Goal: Find specific page/section: Find specific page/section

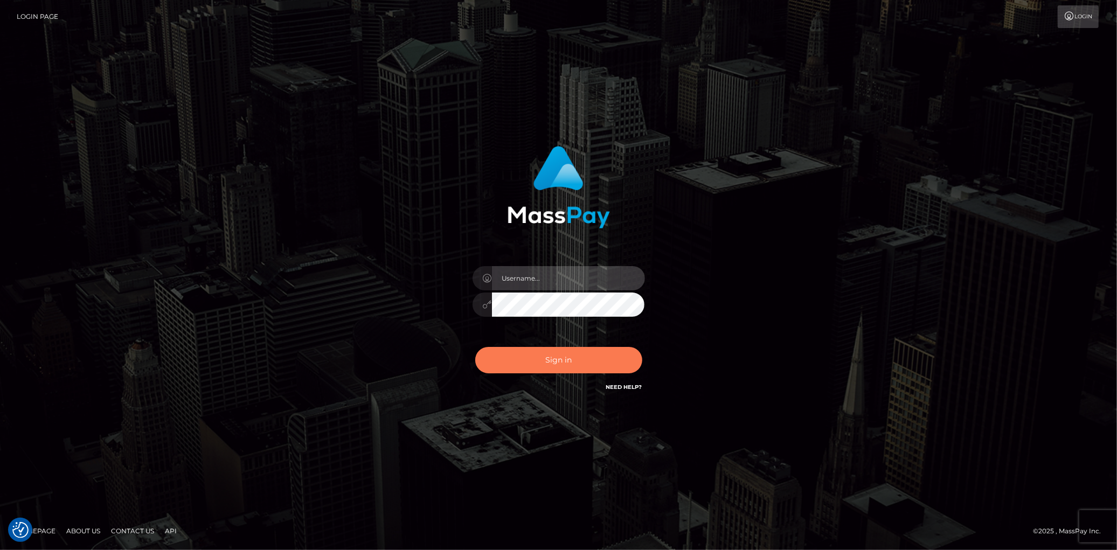
type input "Eduard Gavrilescu"
click at [565, 359] on button "Sign in" at bounding box center [558, 360] width 167 height 26
type input "Eduard Gavrilescu"
click at [562, 360] on button "Sign in" at bounding box center [558, 360] width 167 height 26
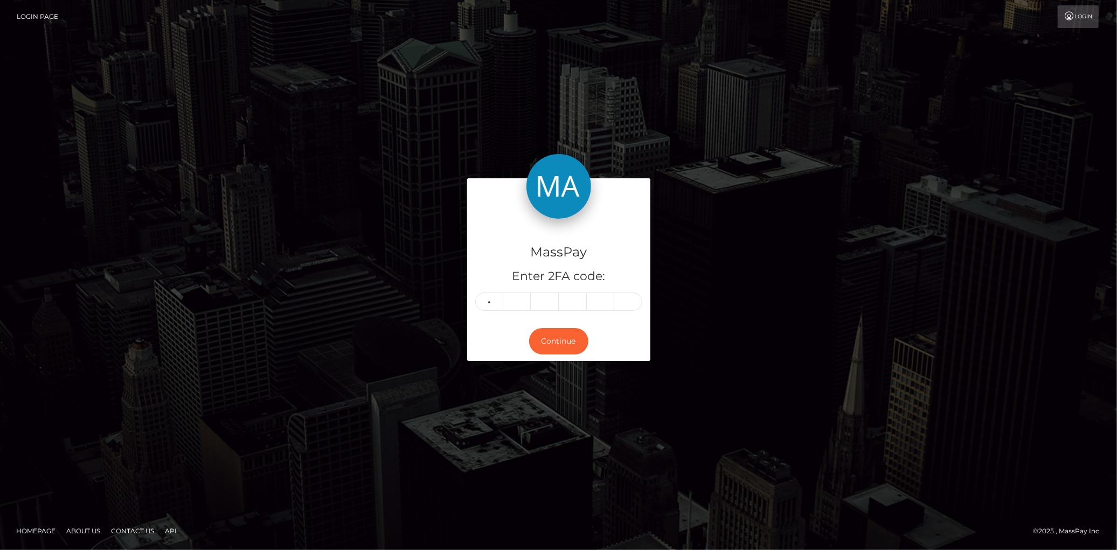
type input "3"
type input "2"
type input "7"
type input "6"
type input "0"
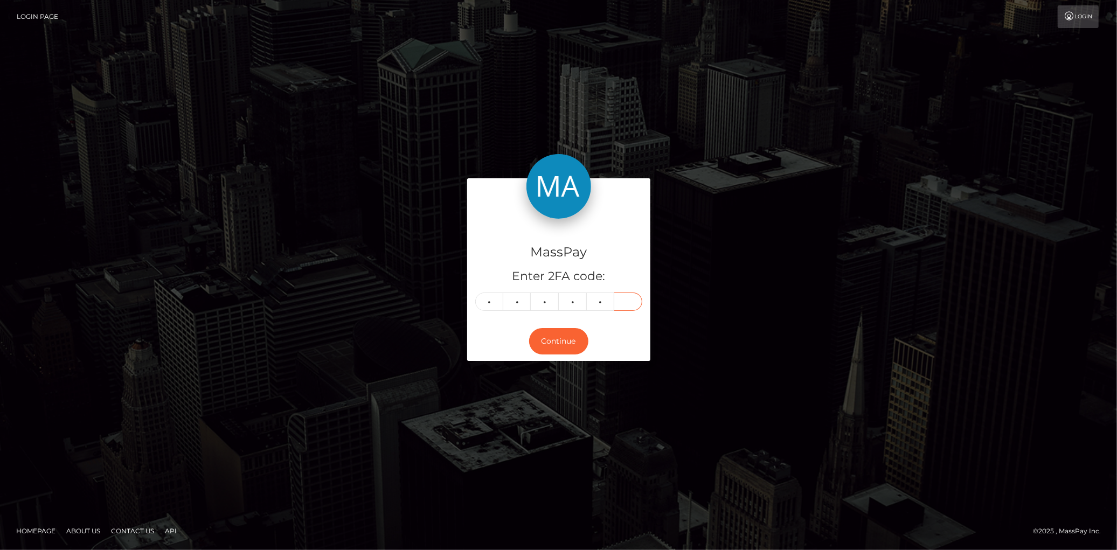
type input "7"
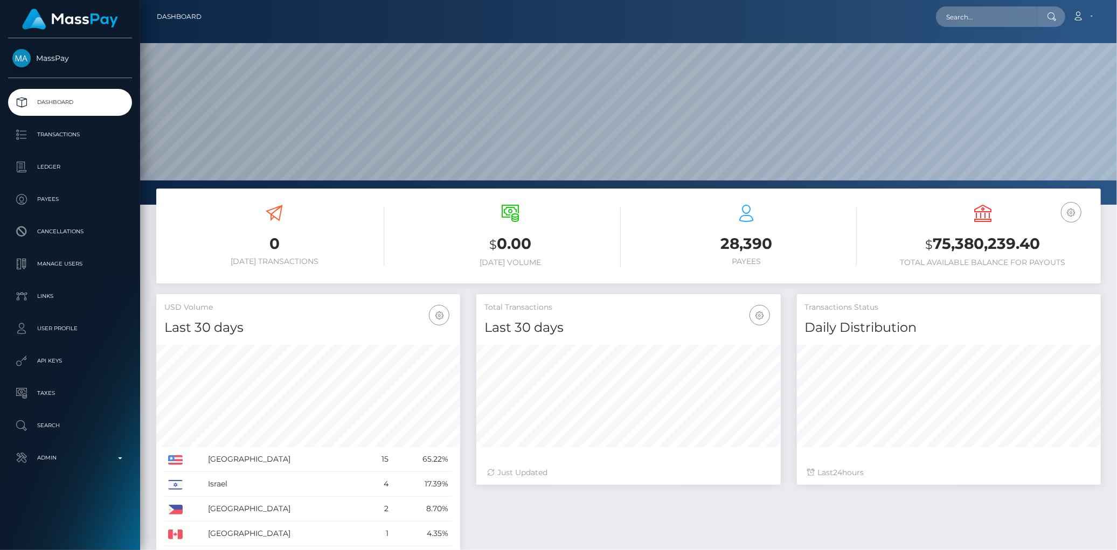
scroll to position [205, 977]
click at [1004, 6] on input "text" at bounding box center [986, 16] width 101 height 20
paste input "MSPfd2d6104a5e3a12"
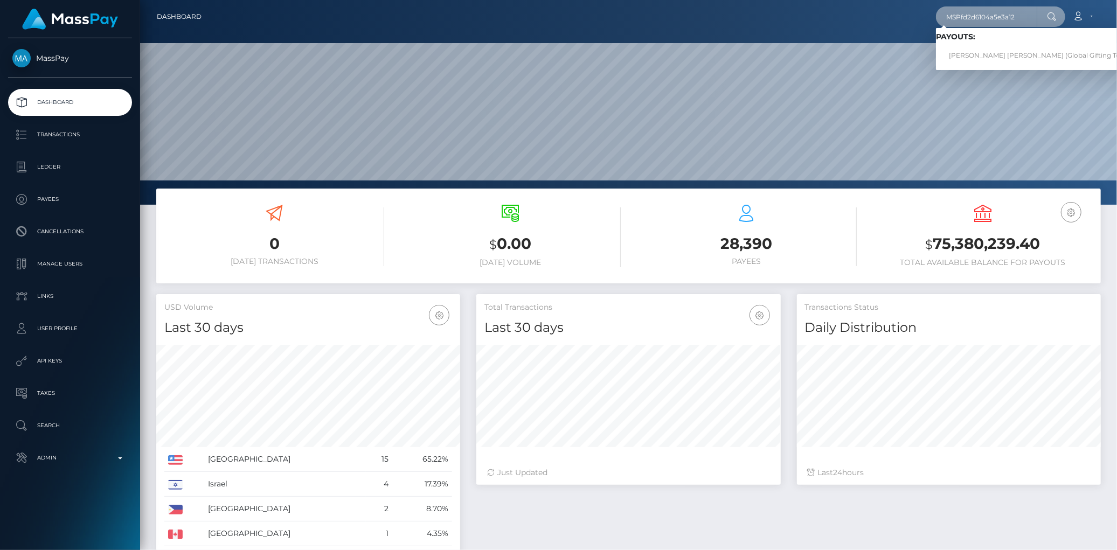
type input "MSPfd2d6104a5e3a12"
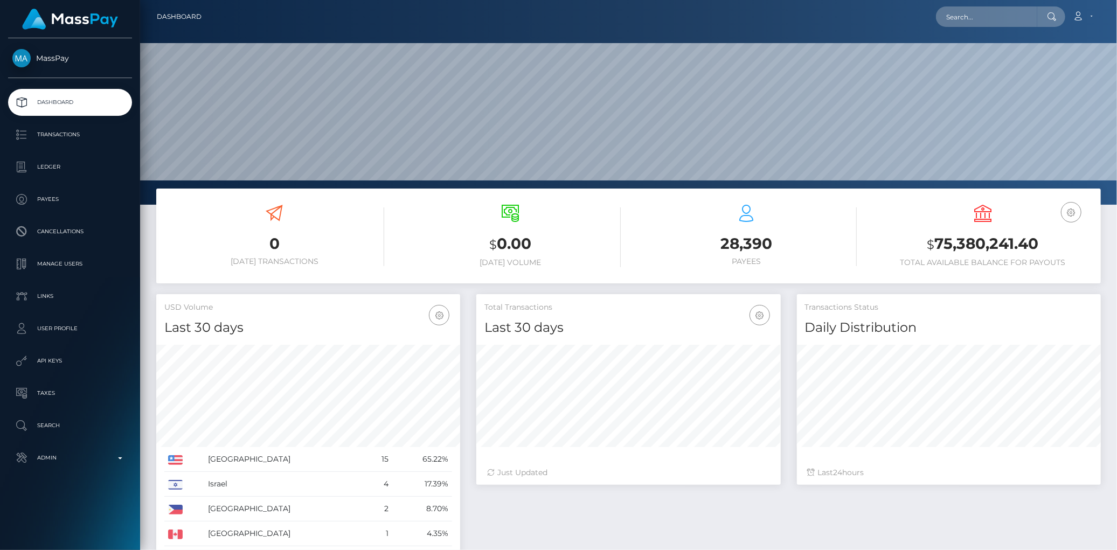
scroll to position [191, 304]
click at [960, 13] on input "text" at bounding box center [986, 16] width 101 height 20
paste input "MSPfd2d6104a5e3a12"
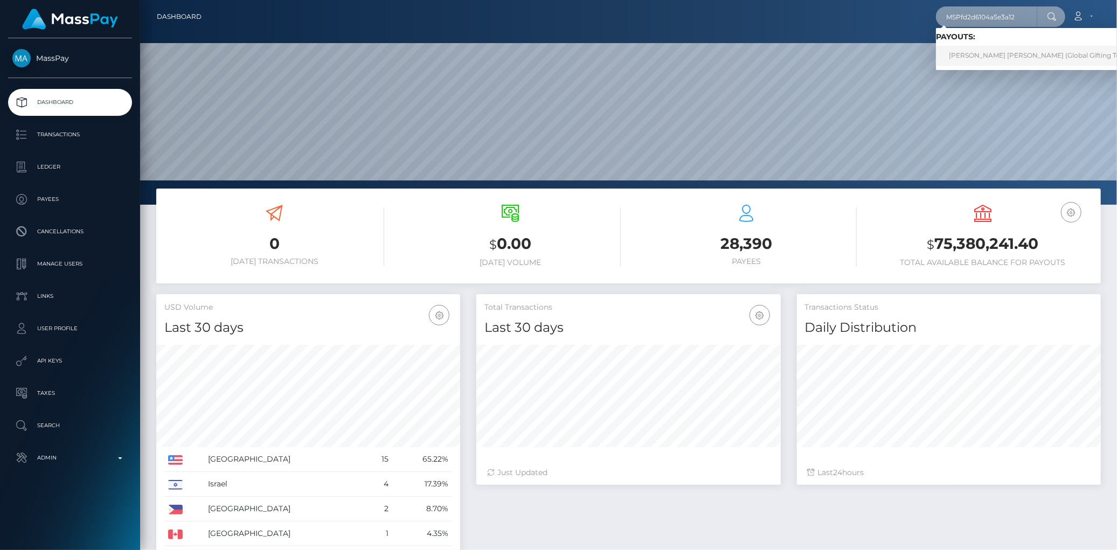
type input "MSPfd2d6104a5e3a12"
click at [998, 58] on link "ANA RUTH ORTIZ MUÑOZ (Global Gifting Technologies Inc - Throne)" at bounding box center [1073, 56] width 275 height 20
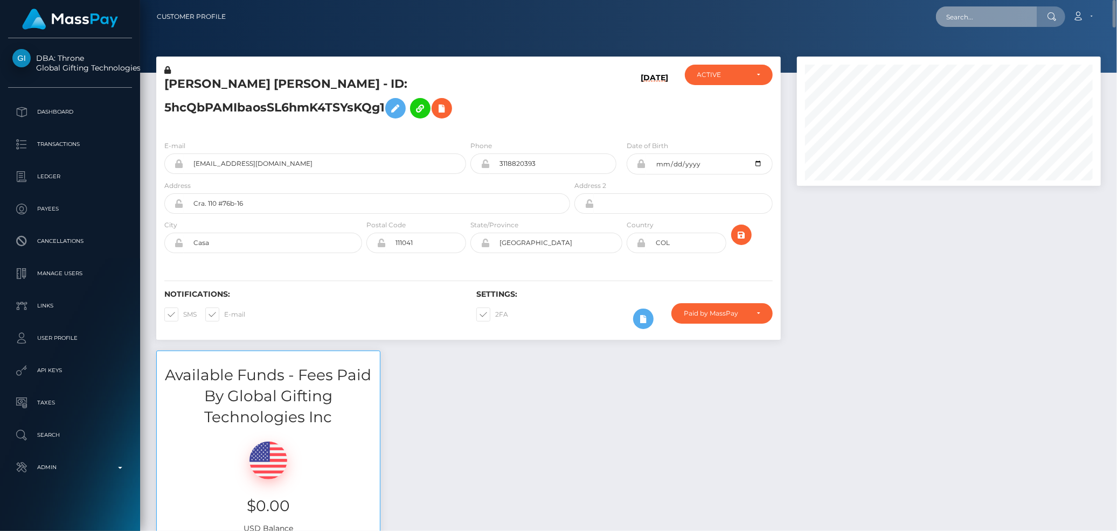
click at [943, 17] on input "text" at bounding box center [986, 16] width 101 height 20
paste input "MSP38814a5ea09832d"
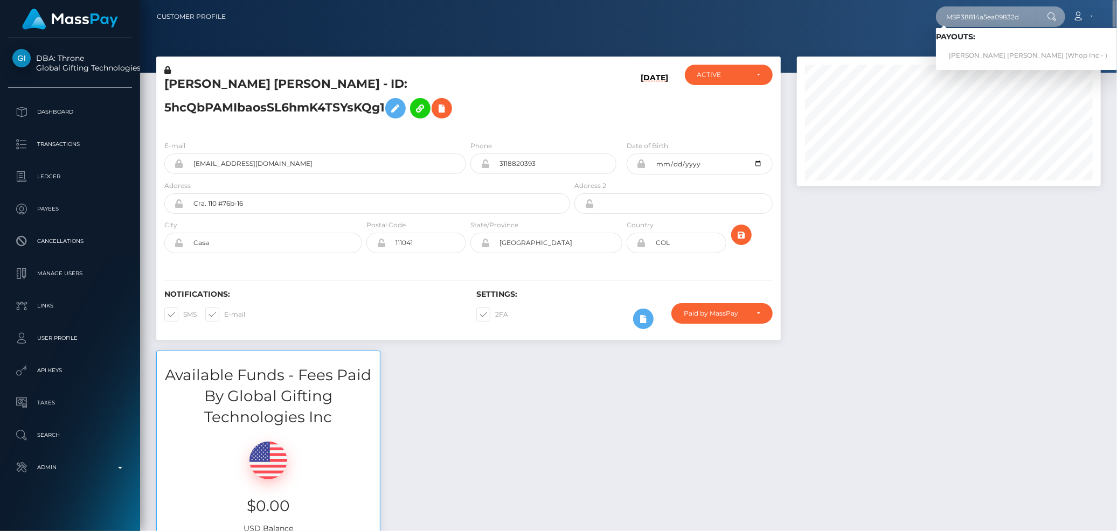
type input "MSP38814a5ea09832d"
click at [957, 56] on link "MUHAMMAD SHAHID shahid (Whop Inc - )" at bounding box center [1028, 56] width 184 height 20
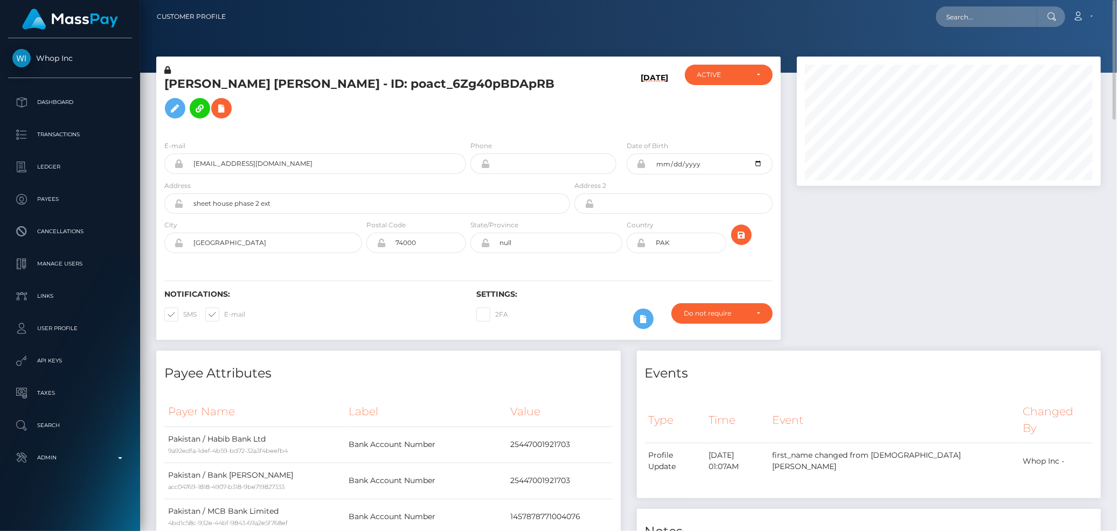
click at [972, 33] on div at bounding box center [628, 36] width 977 height 73
click at [972, 22] on input "text" at bounding box center [986, 16] width 101 height 20
paste input "MSP154973006056f9a"
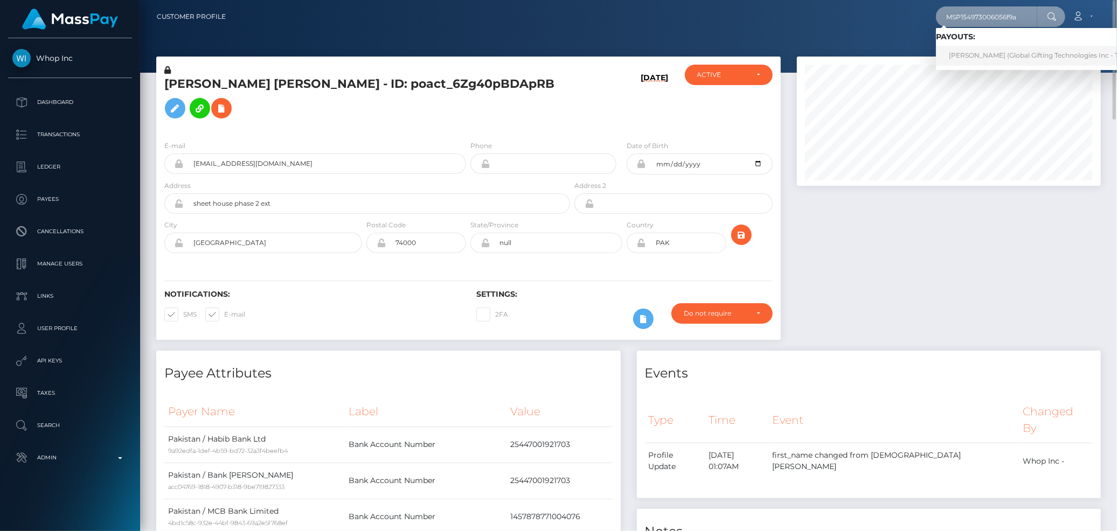
type input "MSP154973006056f9a"
click at [987, 53] on link "[PERSON_NAME] (Global Gifting Technologies Inc - Throne)" at bounding box center [1044, 56] width 217 height 20
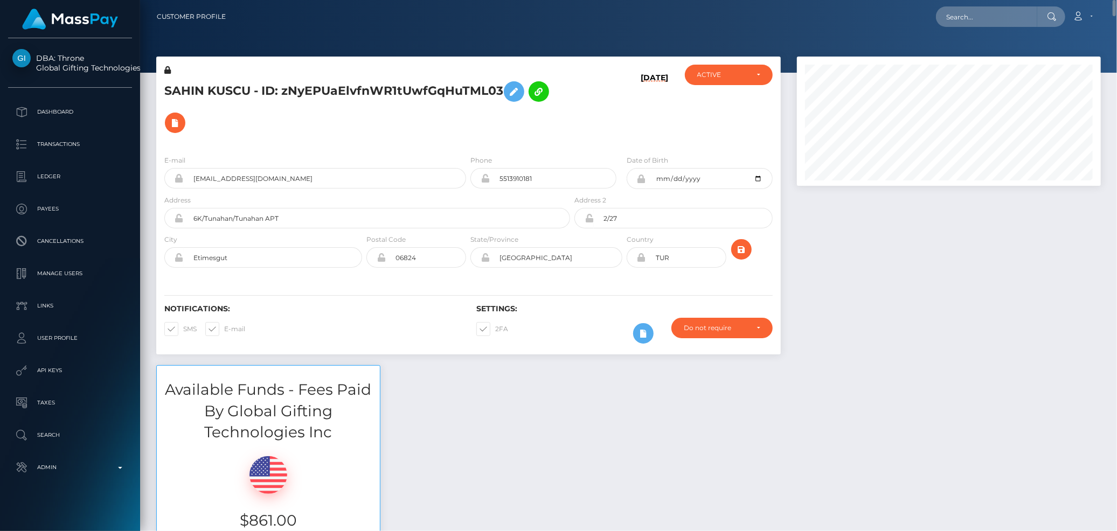
click at [952, 29] on nav "Customer Profile Loading... Loading... Account" at bounding box center [628, 16] width 977 height 33
click at [958, 20] on input "text" at bounding box center [986, 16] width 101 height 20
paste input "MSP3e25dcfa9b2fa1f"
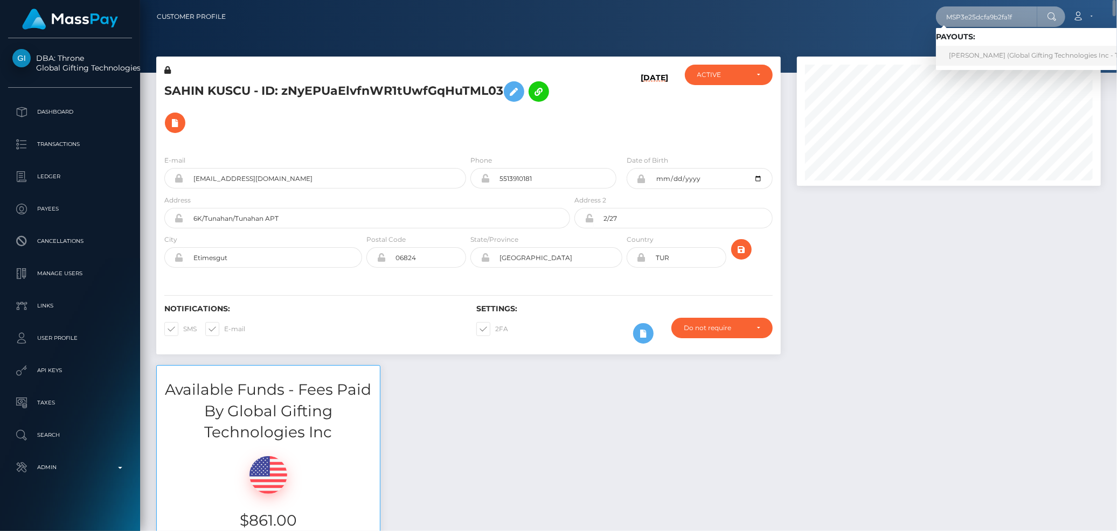
type input "MSP3e25dcfa9b2fa1f"
click at [984, 50] on link "SAHIN KUSCU (Global Gifting Technologies Inc - Throne)" at bounding box center [1044, 56] width 217 height 20
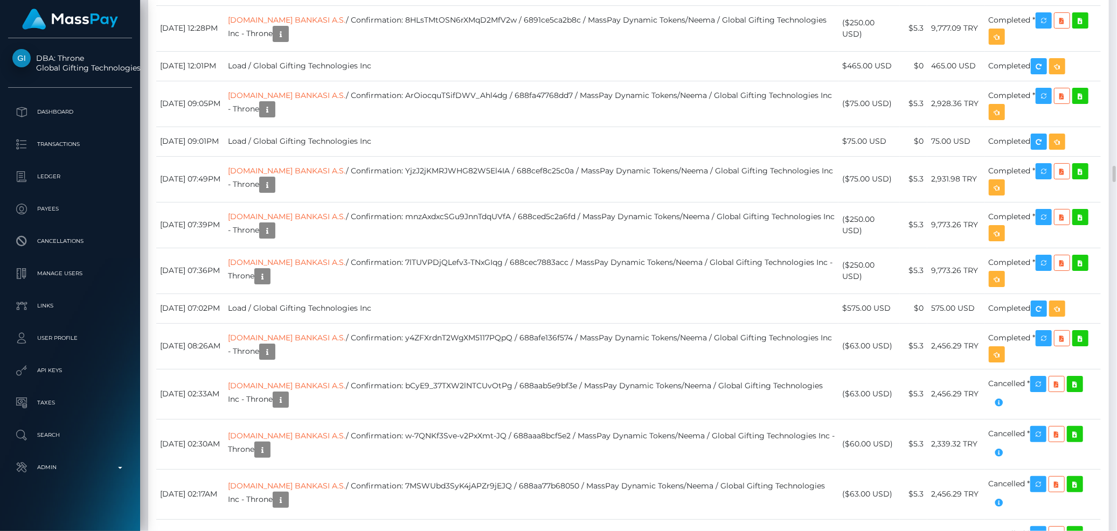
scroll to position [129, 304]
